Goal: Information Seeking & Learning: Learn about a topic

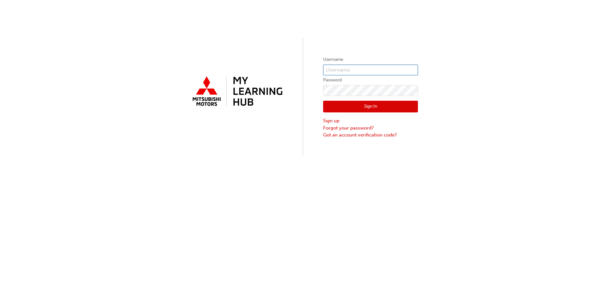
type input "0005744357"
drag, startPoint x: 388, startPoint y: 108, endPoint x: 397, endPoint y: 108, distance: 8.9
click at [388, 108] on button "Sign In" at bounding box center [370, 107] width 95 height 12
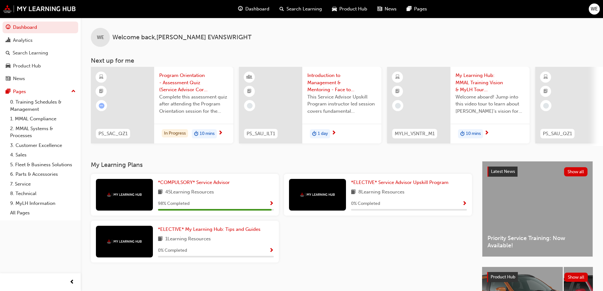
click at [164, 195] on div "45 Learning Resources" at bounding box center [216, 192] width 116 height 8
click at [198, 185] on span "*COMPULSORY* Service Advisor" at bounding box center [194, 182] width 72 height 6
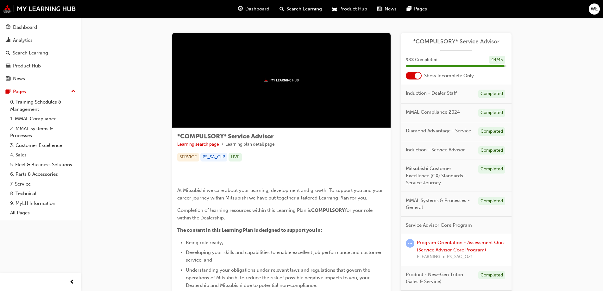
click at [265, 10] on span "Dashboard" at bounding box center [257, 8] width 24 height 7
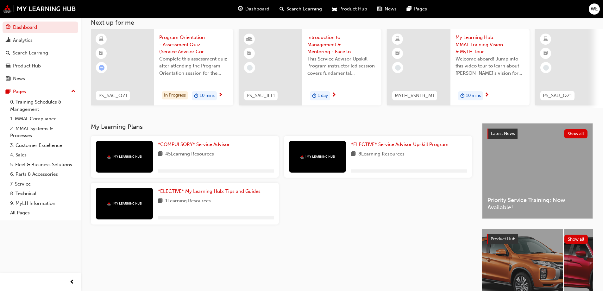
scroll to position [24, 0]
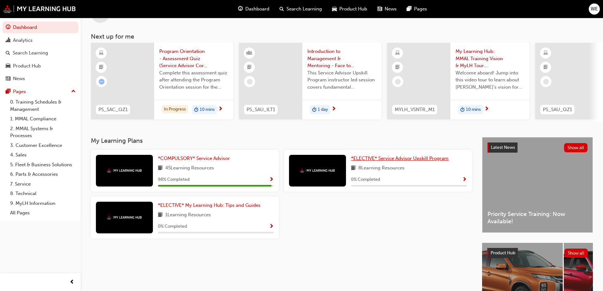
click at [410, 161] on span "*ELECTIVE* Service Advisor Upskill Program" at bounding box center [399, 158] width 97 height 6
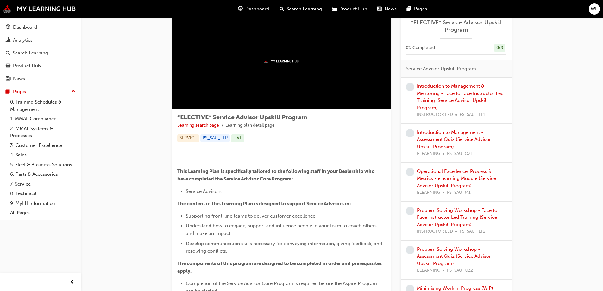
scroll to position [14, 0]
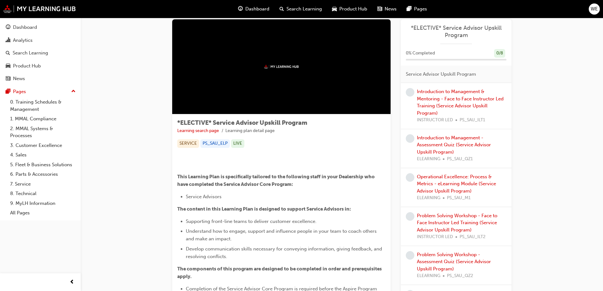
click at [254, 9] on span "Dashboard" at bounding box center [257, 8] width 24 height 7
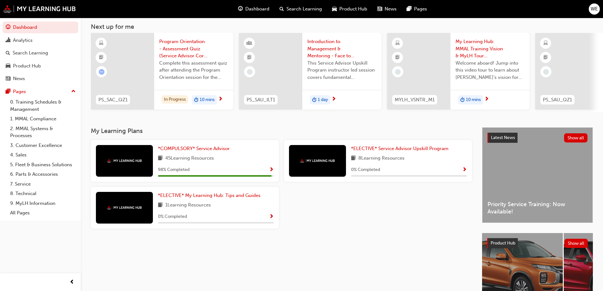
scroll to position [24, 0]
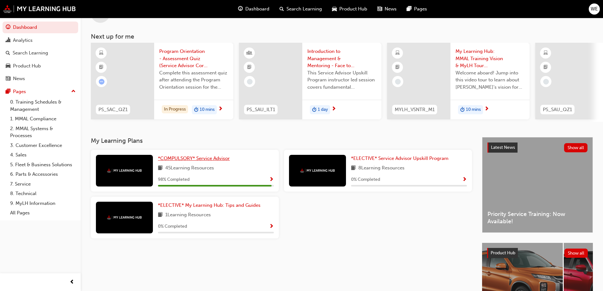
click at [209, 161] on span "*COMPULSORY* Service Advisor" at bounding box center [194, 158] width 72 height 6
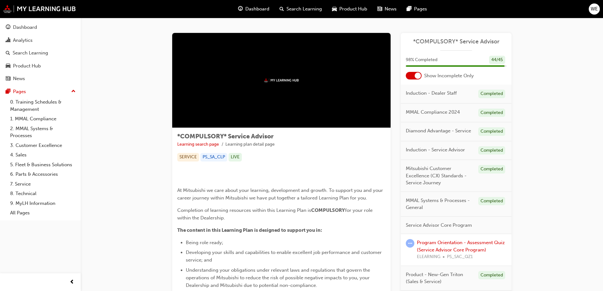
drag, startPoint x: 211, startPoint y: 159, endPoint x: 150, endPoint y: 155, distance: 61.2
click at [150, 155] on div "*COMPULSORY* Service Advisor Learning search page Learning plan detail page *CO…" at bounding box center [342, 227] width 522 height 419
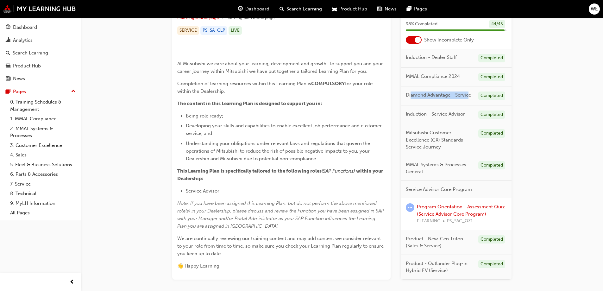
drag, startPoint x: 410, startPoint y: 108, endPoint x: 468, endPoint y: 109, distance: 57.3
click at [468, 99] on span "Diamond Advantage - Service" at bounding box center [438, 94] width 65 height 7
click at [484, 100] on div "Completed" at bounding box center [491, 95] width 27 height 9
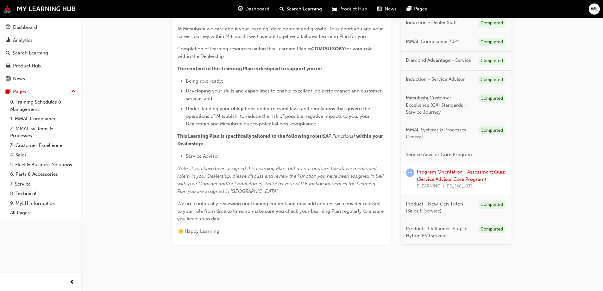
scroll to position [253, 0]
click at [474, 182] on link "Program Orientation - Assessment Quiz (Service Advisor Core Program)" at bounding box center [461, 175] width 88 height 13
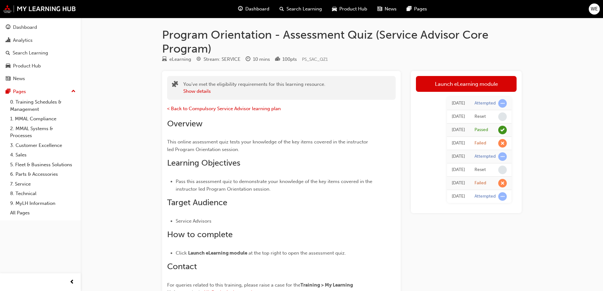
click at [243, 11] on div "Dashboard" at bounding box center [253, 9] width 41 height 13
